Goal: Transaction & Acquisition: Purchase product/service

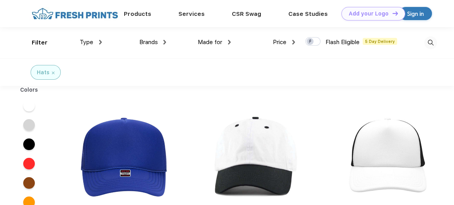
scroll to position [0, 0]
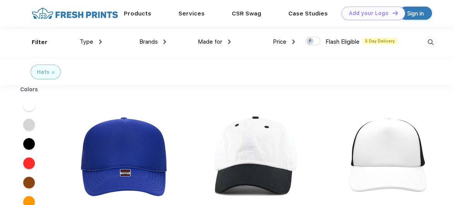
click at [453, 204] on div "Mega Cap Inc Mega Cap Inc Summer Trucker Cap" at bounding box center [388, 187] width 132 height 164
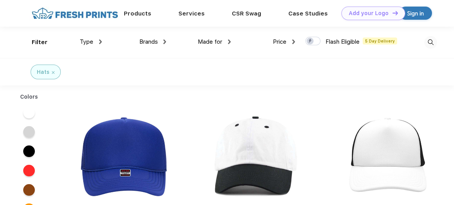
click at [453, 204] on div "Mega Cap Inc Mega Cap Inc Summer Trucker Cap" at bounding box center [388, 187] width 132 height 164
drag, startPoint x: 447, startPoint y: 115, endPoint x: 450, endPoint y: 148, distance: 33.1
click at [450, 143] on div "Mega Cap Inc Mega Cap Inc Summer Trucker Cap" at bounding box center [388, 187] width 132 height 164
click at [448, 162] on div "Mega Cap Inc Mega Cap Inc Summer Trucker Cap" at bounding box center [388, 187] width 132 height 164
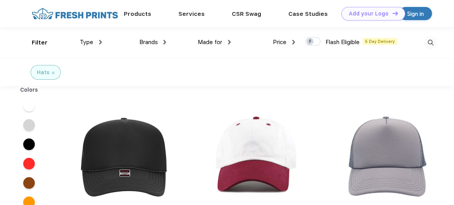
scroll to position [0, 0]
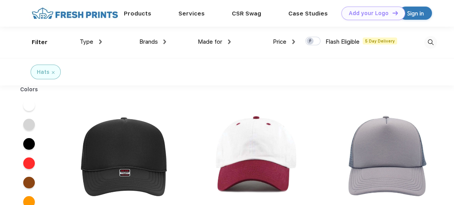
click at [447, 198] on div "Mega Cap Inc Mega Cap Inc Summer Trucker Cap" at bounding box center [388, 187] width 132 height 164
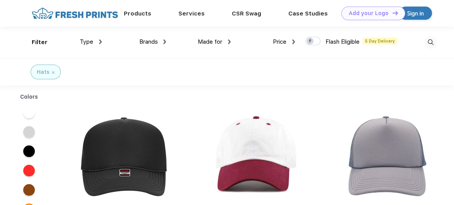
click at [447, 198] on div "Mega Cap Inc Mega Cap Inc Summer Trucker Cap" at bounding box center [388, 187] width 132 height 164
